Goal: Transaction & Acquisition: Purchase product/service

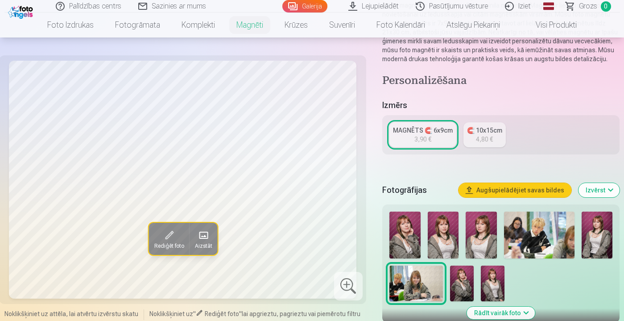
scroll to position [172, 0]
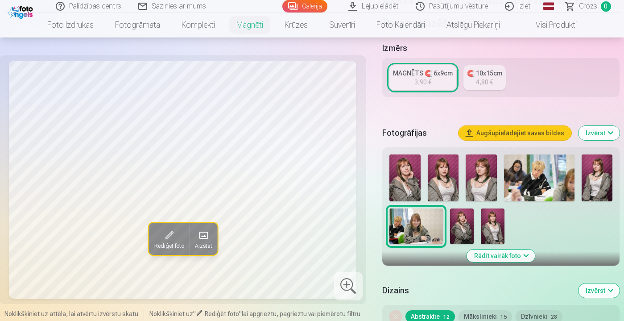
click at [380, 170] on div "Rediģēt foto Aizstāt Noklikšķiniet uz attēla, lai atvērtu izvērstu skatu Noklik…" at bounding box center [312, 244] width 616 height 668
drag, startPoint x: 387, startPoint y: 168, endPoint x: 398, endPoint y: 169, distance: 11.2
click at [387, 169] on div at bounding box center [501, 199] width 231 height 97
click at [405, 170] on img at bounding box center [405, 177] width 31 height 47
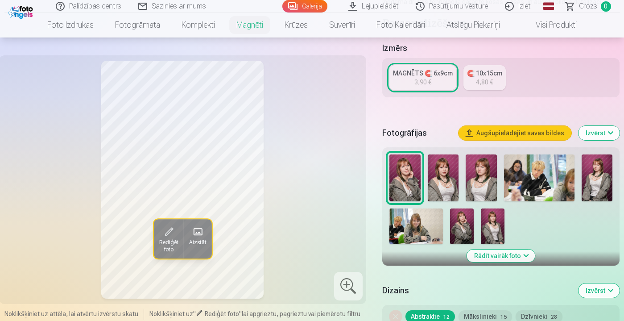
click at [448, 166] on img at bounding box center [443, 177] width 31 height 47
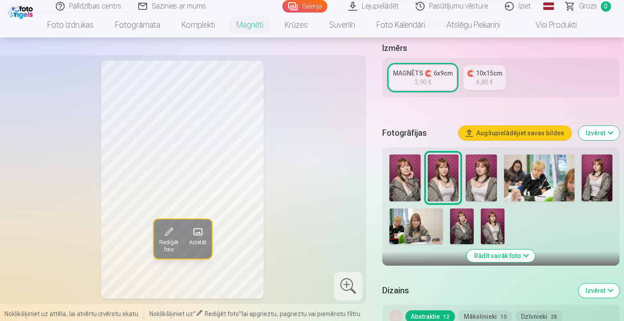
click at [478, 179] on img at bounding box center [481, 177] width 31 height 47
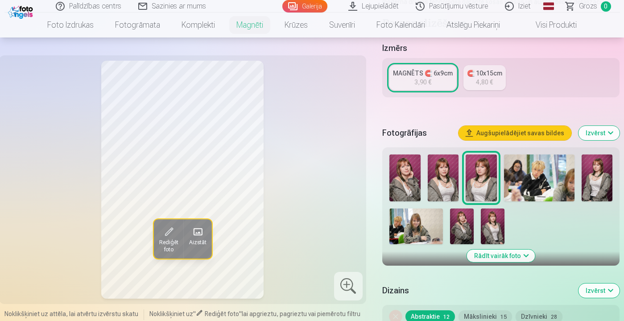
click at [515, 178] on img at bounding box center [539, 177] width 70 height 47
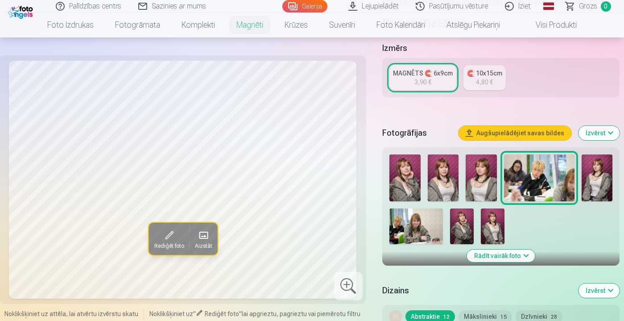
click at [593, 172] on img at bounding box center [597, 177] width 31 height 47
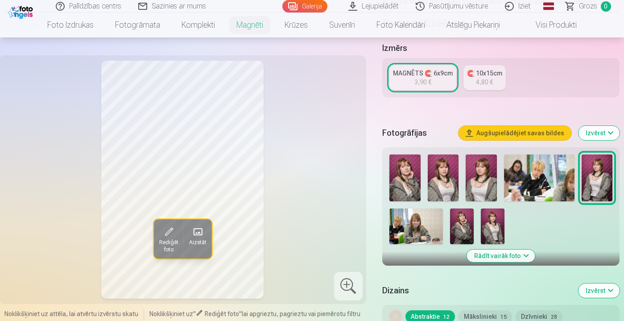
click at [397, 237] on img at bounding box center [417, 226] width 54 height 36
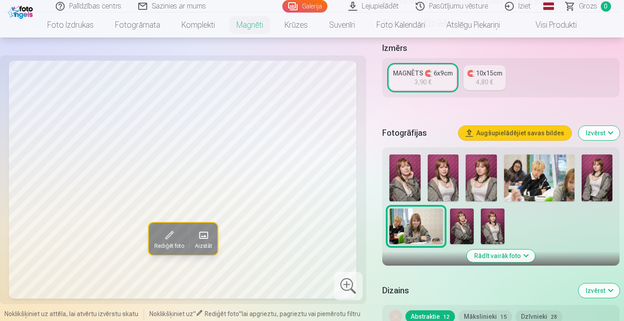
click at [481, 226] on img at bounding box center [493, 226] width 24 height 36
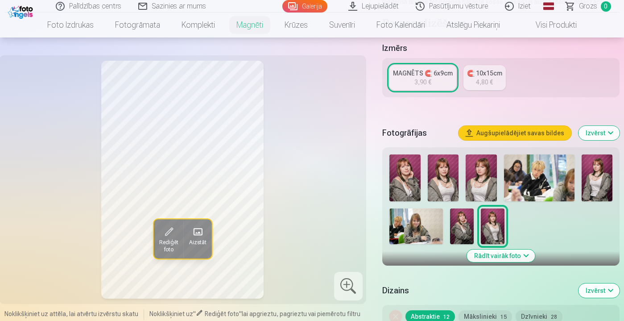
click at [416, 179] on img at bounding box center [405, 177] width 31 height 47
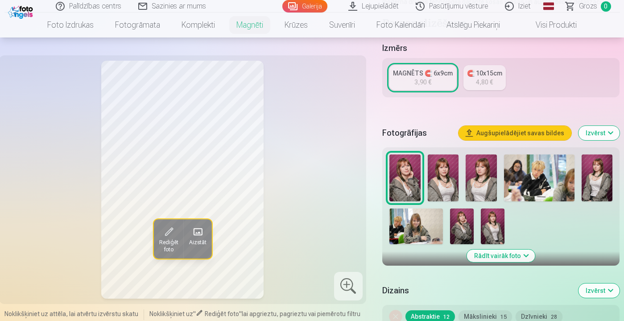
click at [410, 224] on img at bounding box center [417, 226] width 54 height 36
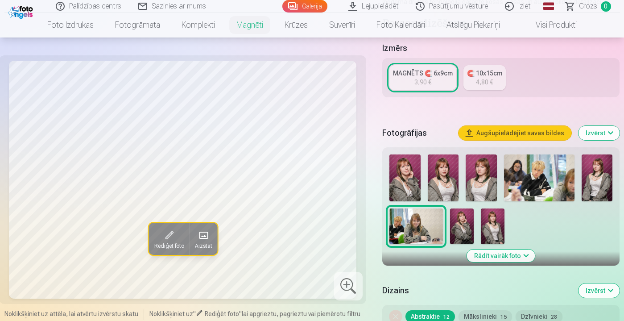
click at [402, 184] on img at bounding box center [405, 177] width 31 height 47
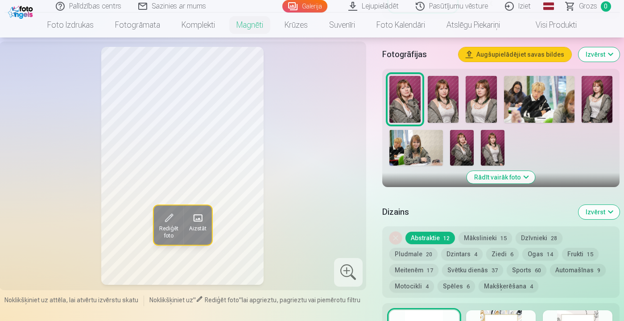
scroll to position [115, 0]
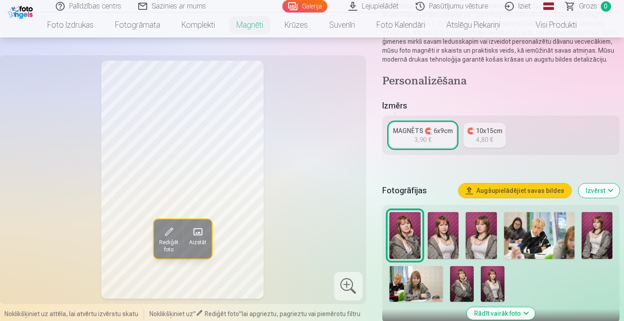
click at [466, 292] on img at bounding box center [462, 284] width 24 height 36
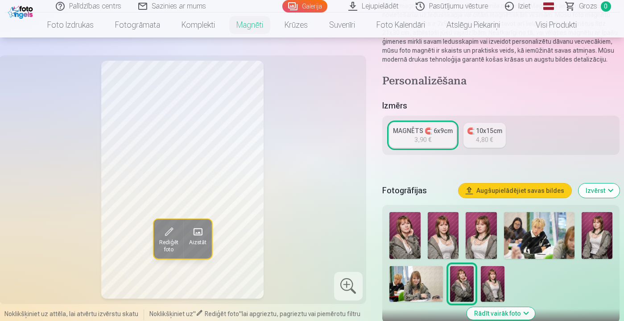
click at [507, 283] on div at bounding box center [501, 256] width 231 height 97
click at [499, 285] on img at bounding box center [493, 284] width 24 height 36
click at [403, 221] on img at bounding box center [405, 235] width 31 height 47
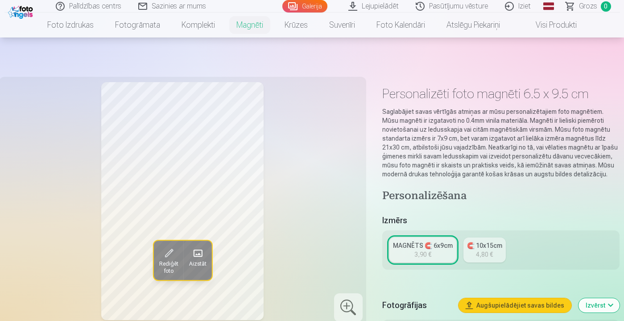
scroll to position [166, 0]
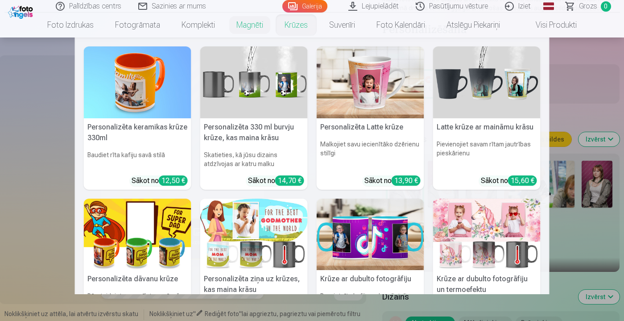
click at [59, 117] on nav "Personalizēta keramikas krūze 330ml Baudiet rīta kafiju savā stilā Sākot no 12,…" at bounding box center [312, 165] width 624 height 257
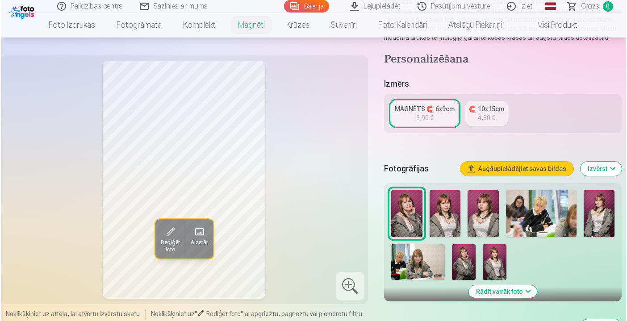
scroll to position [136, 0]
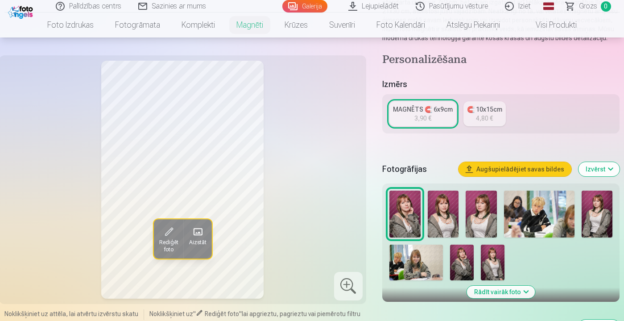
click at [169, 232] on span at bounding box center [169, 232] width 14 height 14
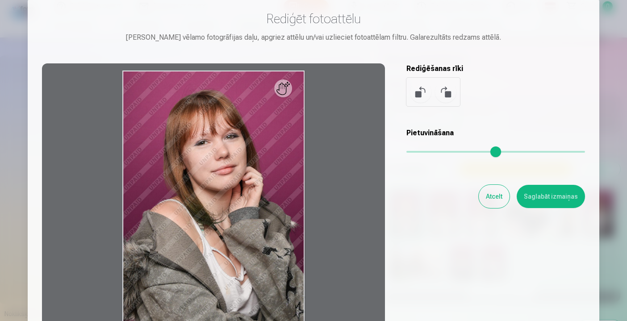
scroll to position [68, 0]
